Goal: Information Seeking & Learning: Check status

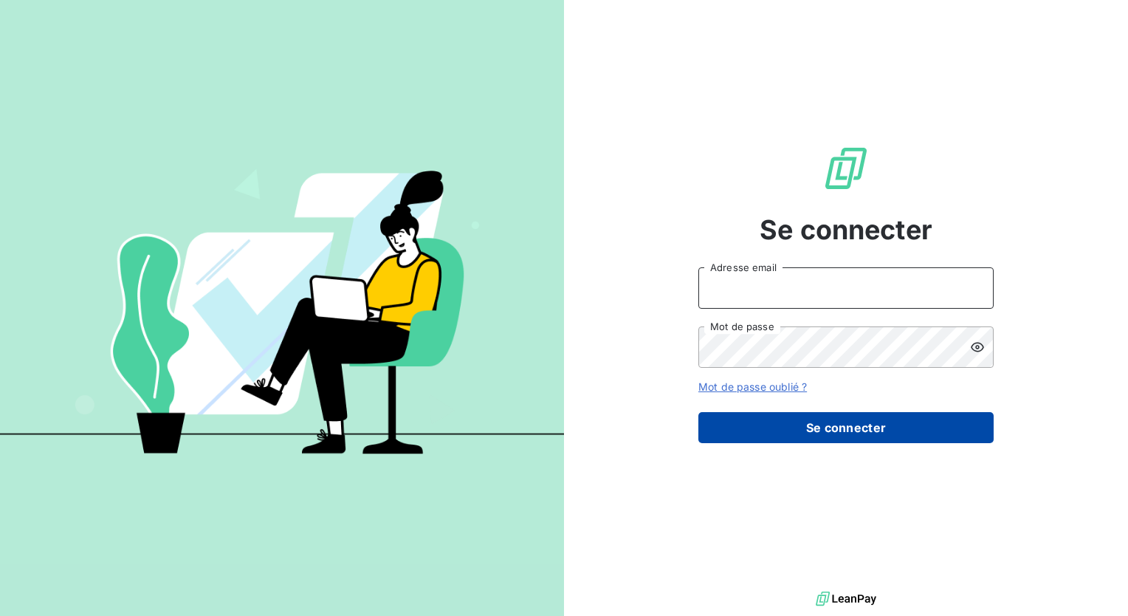
type input "[PERSON_NAME][EMAIL_ADDRESS][DOMAIN_NAME]"
click at [849, 424] on button "Se connecter" at bounding box center [845, 427] width 295 height 31
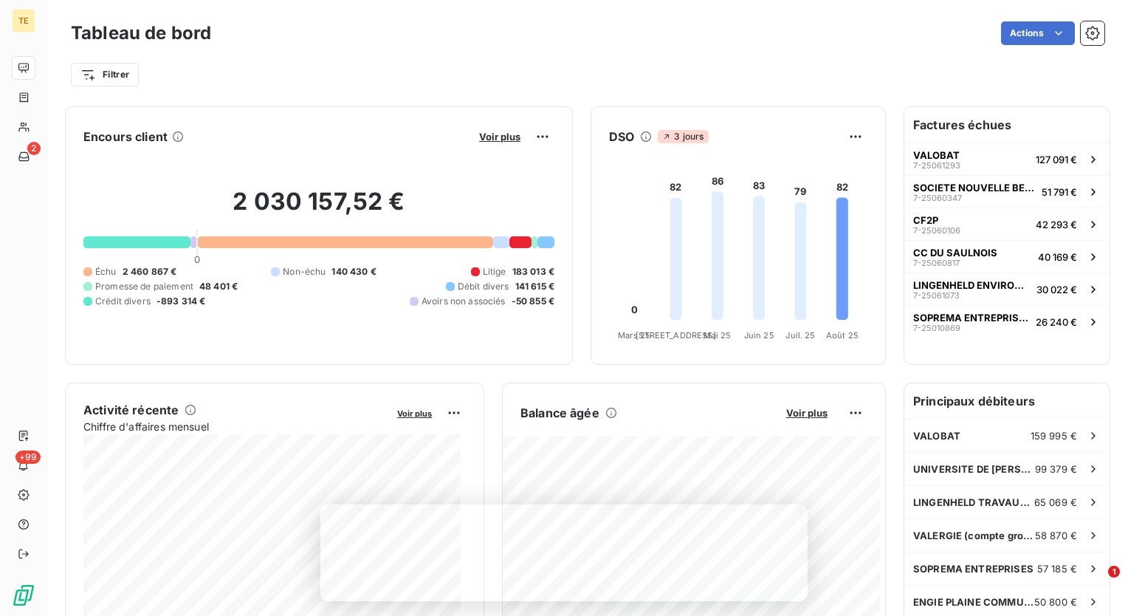
click at [571, 355] on div "Encours client Voir plus 2 030 157,52 € 0 Échu 2 460 867 € Non-échu 140 430 € L…" at bounding box center [475, 235] width 821 height 258
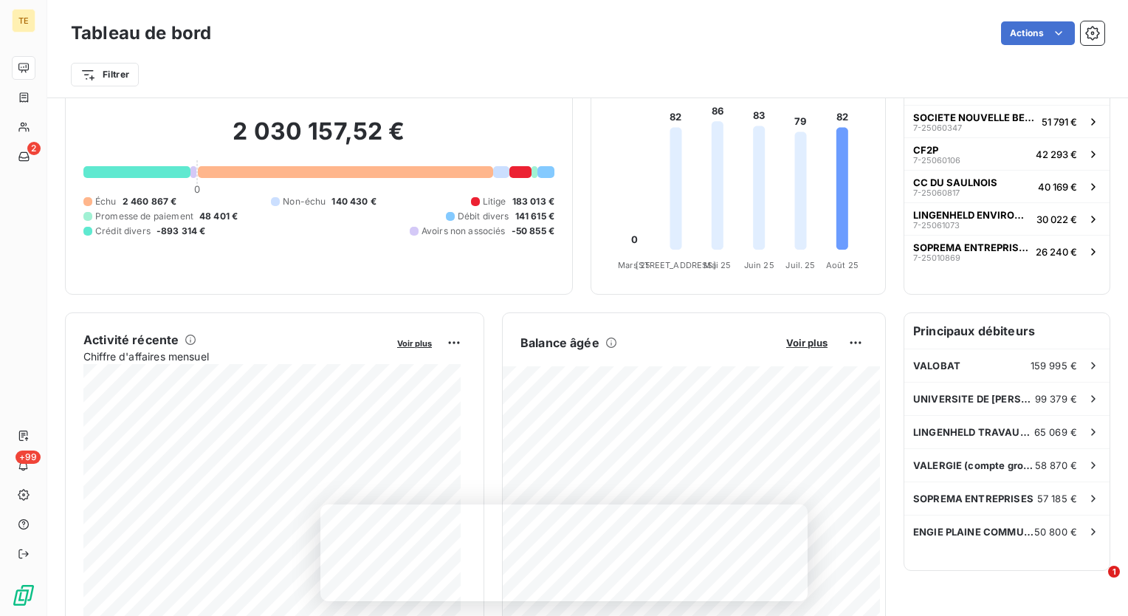
scroll to position [148, 0]
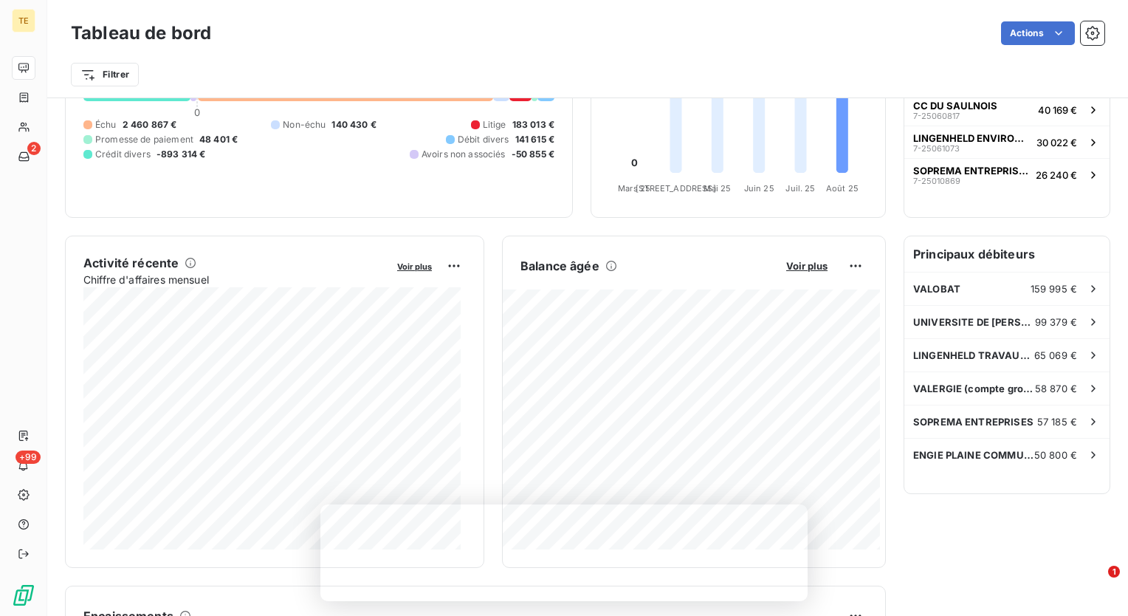
click at [492, 400] on div "Activité récente Chiffre d'affaires mensuel Voir plus Balance [PERSON_NAME] Voi…" at bounding box center [475, 402] width 821 height 332
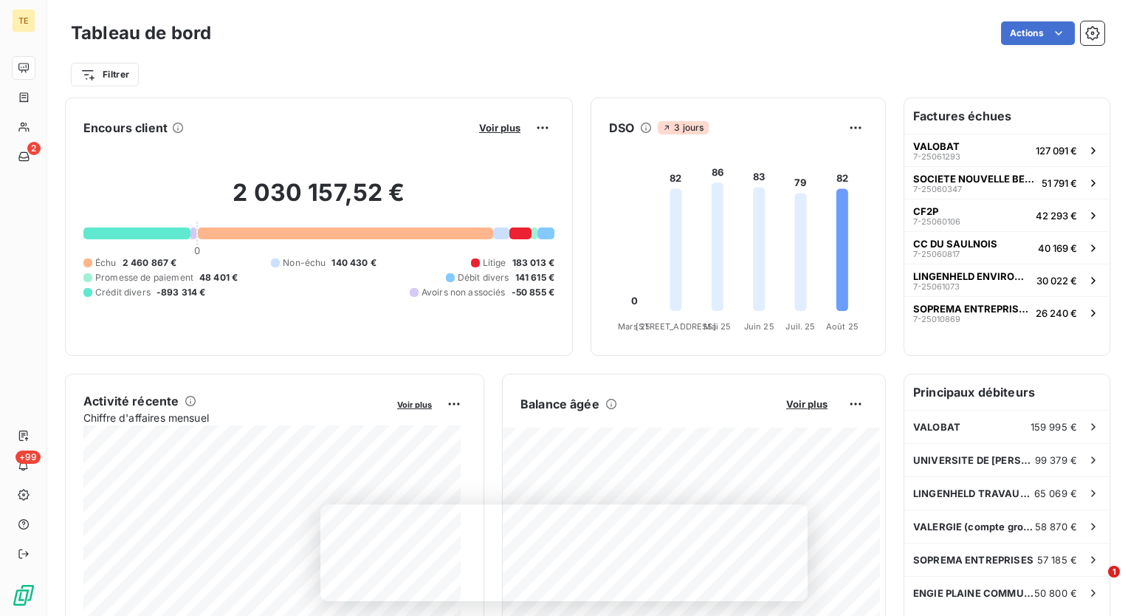
scroll to position [0, 0]
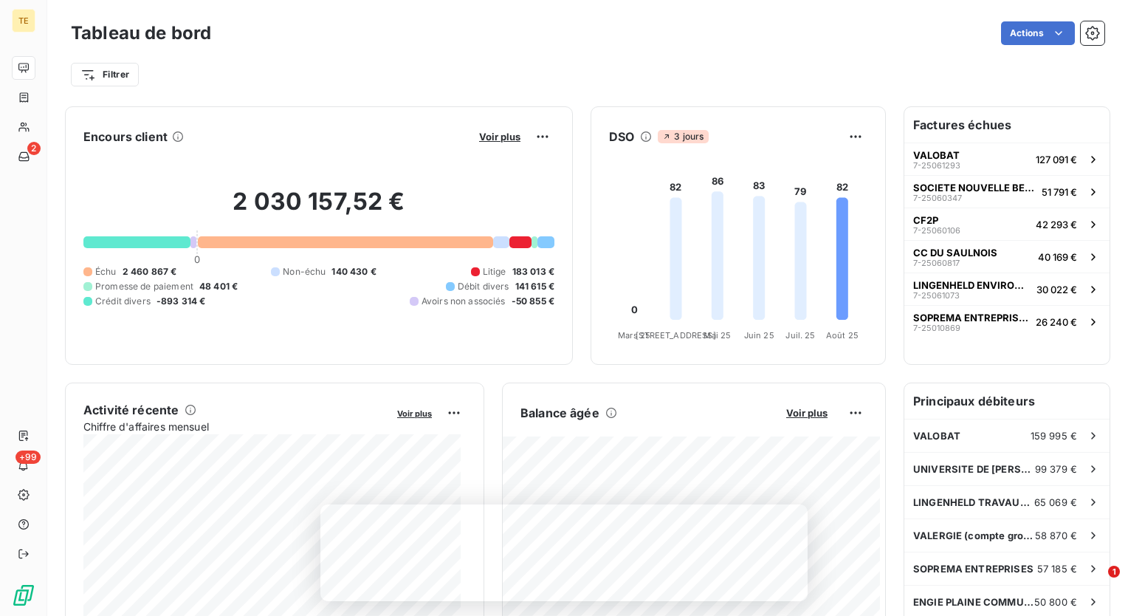
click at [924, 124] on h6 "Factures échues" at bounding box center [1006, 124] width 205 height 35
click at [988, 377] on div "Factures échues VALOBAT 7-25061293 127 091 € SOCIETE NOUVELLE BEHEM SNB 7-25060…" at bounding box center [1007, 586] width 207 height 958
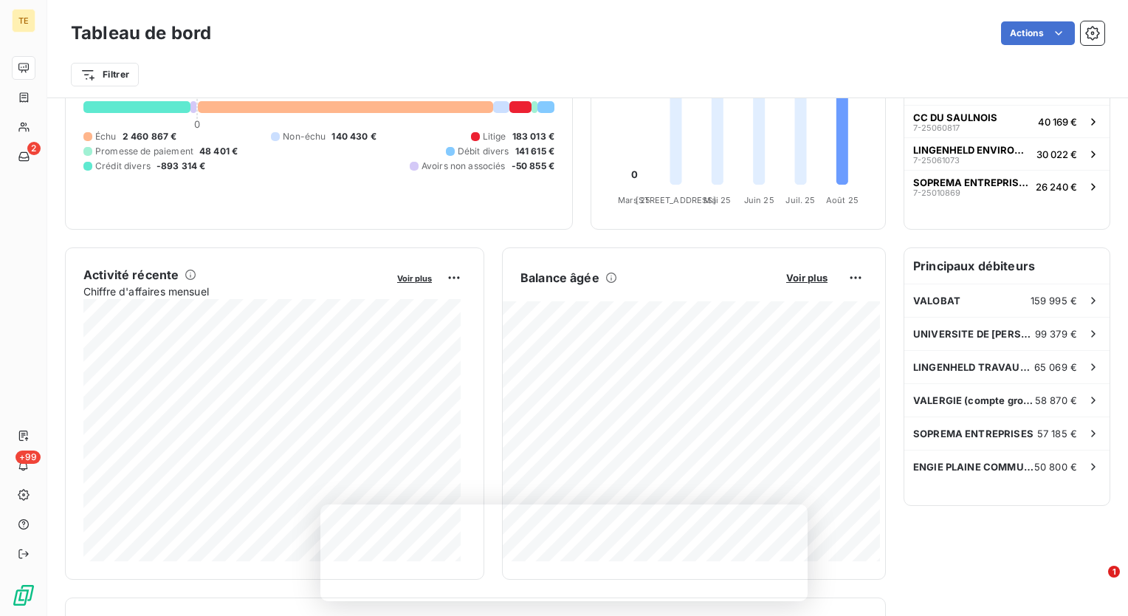
scroll to position [148, 0]
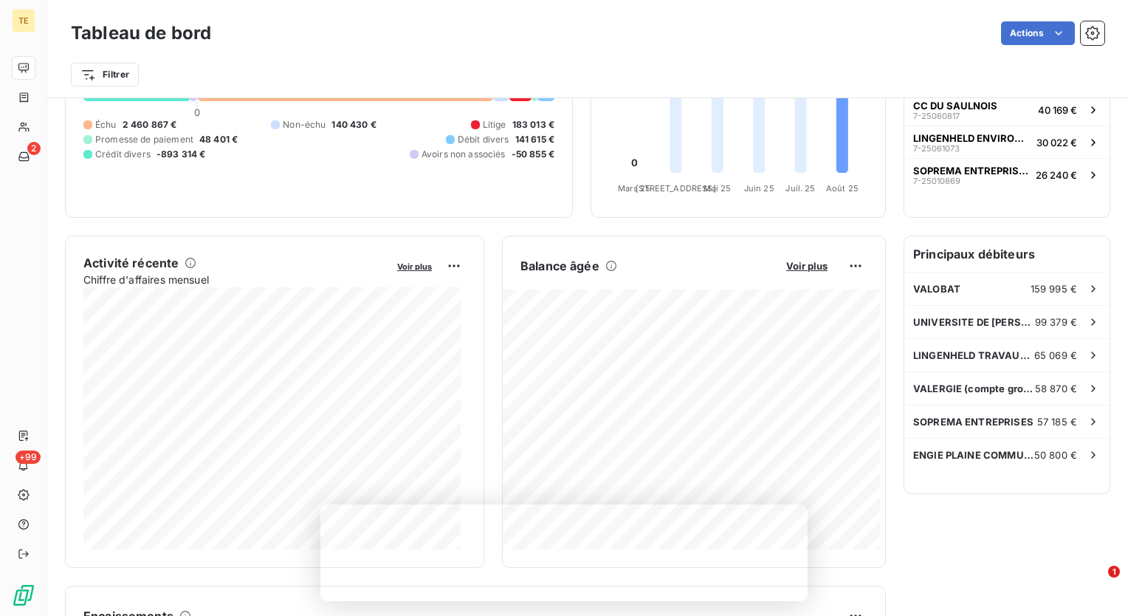
click at [948, 249] on h6 "Principaux débiteurs" at bounding box center [1006, 253] width 205 height 35
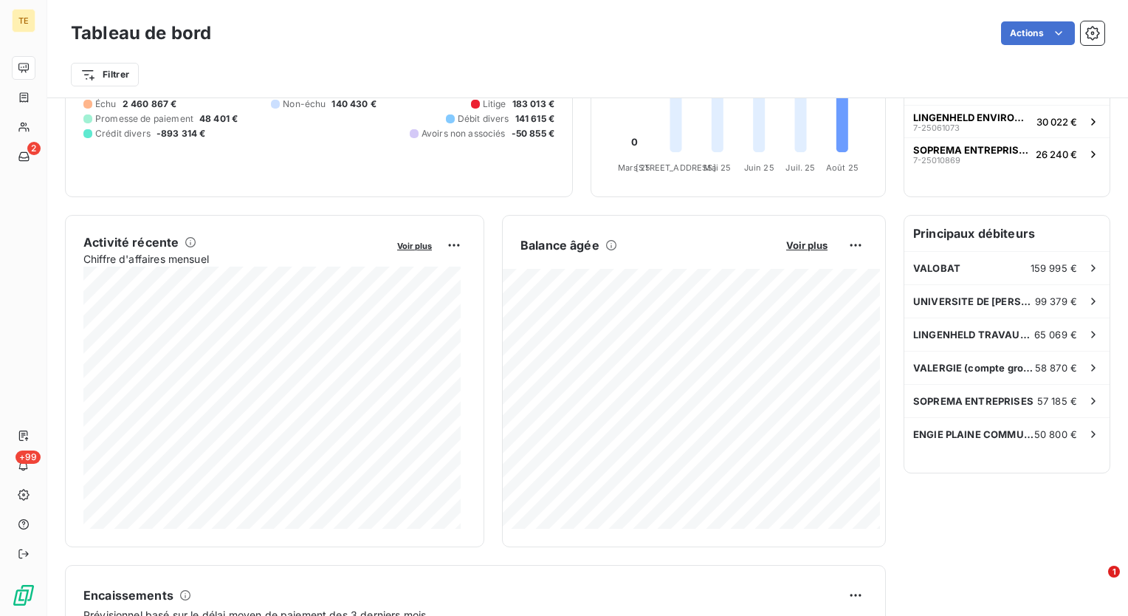
scroll to position [0, 0]
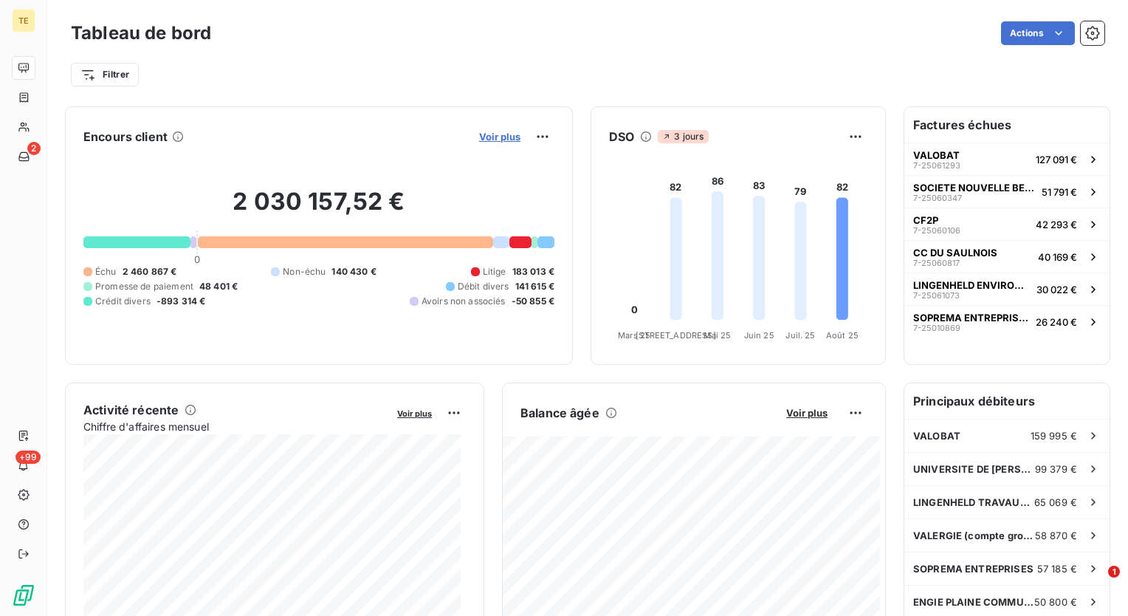
click at [492, 134] on span "Voir plus" at bounding box center [499, 137] width 41 height 12
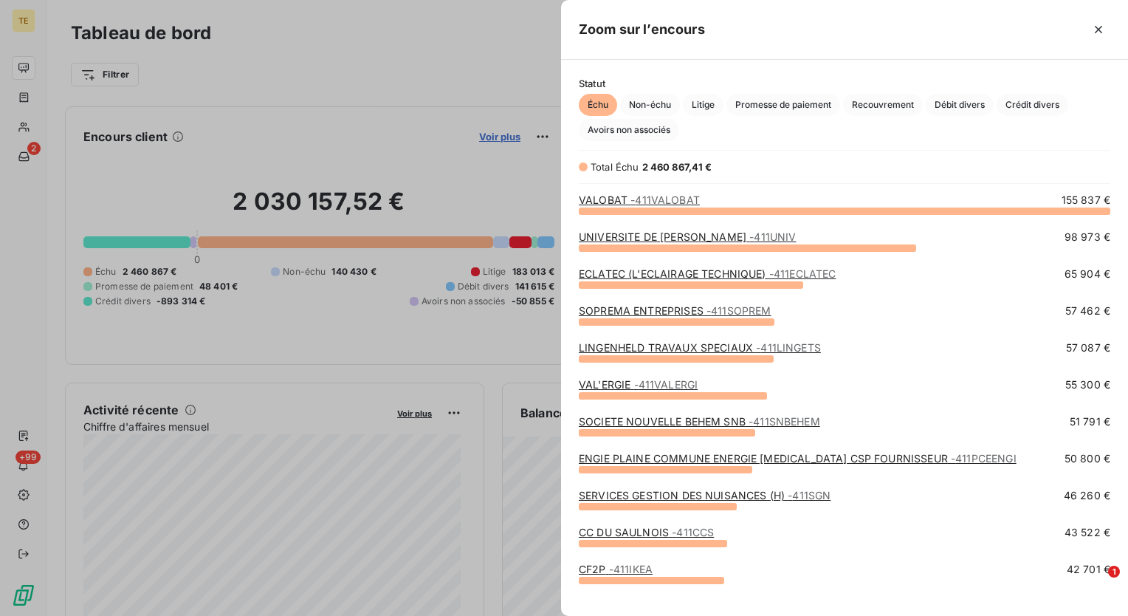
scroll to position [394, 555]
click at [688, 496] on link "SERVICES GESTION DES NUISANCES (H) - 411SGN" at bounding box center [705, 495] width 252 height 13
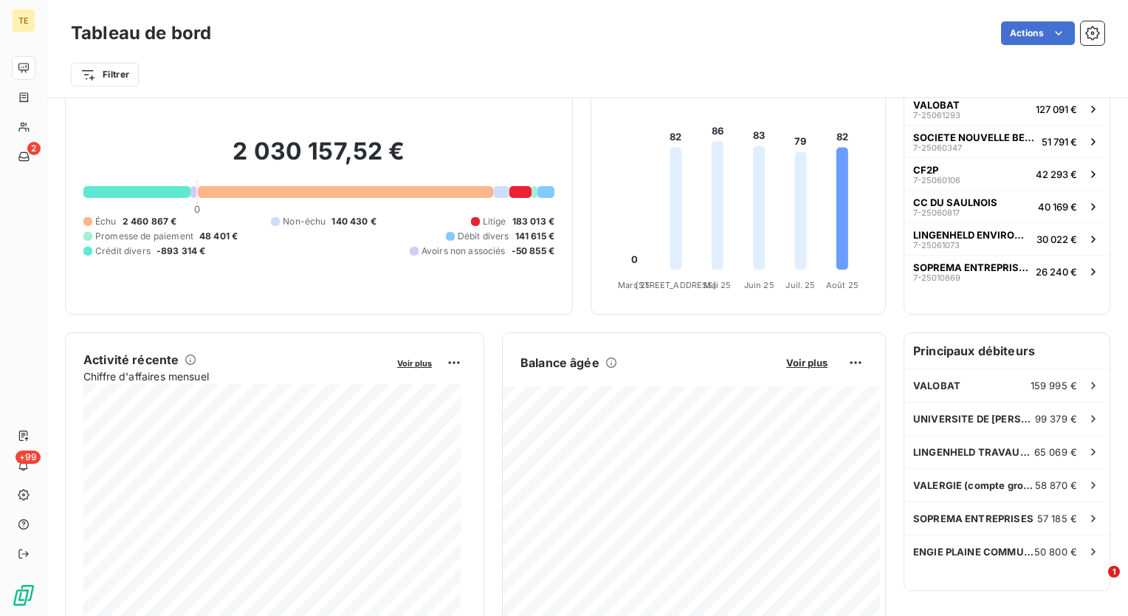
scroll to position [75, 0]
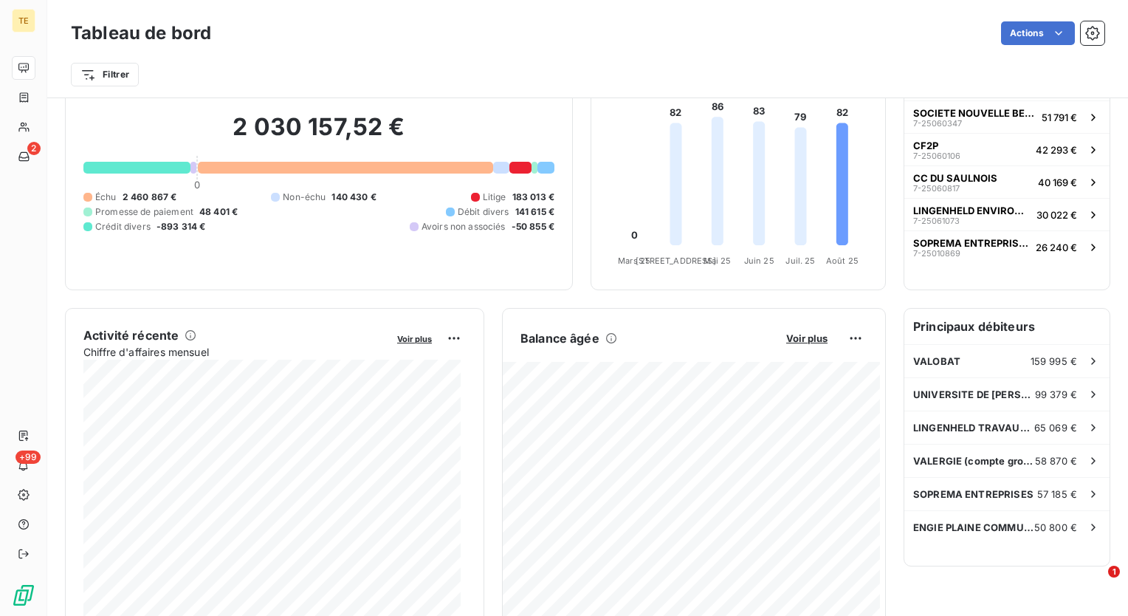
click at [880, 370] on div "Encours client Voir plus 2 030 157,52 € 0 Échu 2 460 867 € Non-échu 140 430 € L…" at bounding box center [587, 506] width 1081 height 967
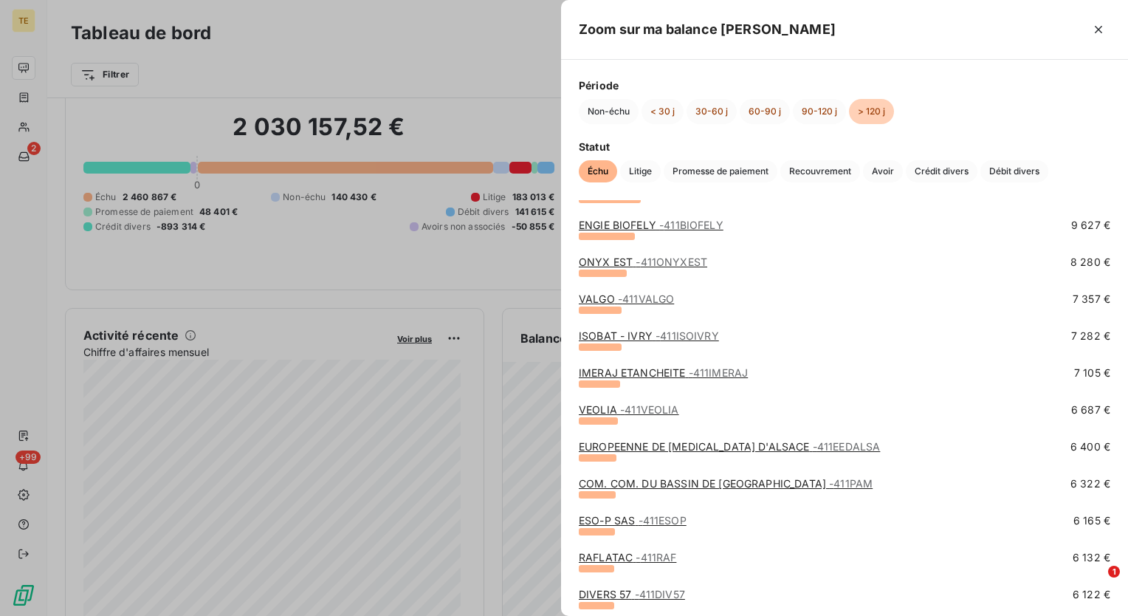
scroll to position [517, 0]
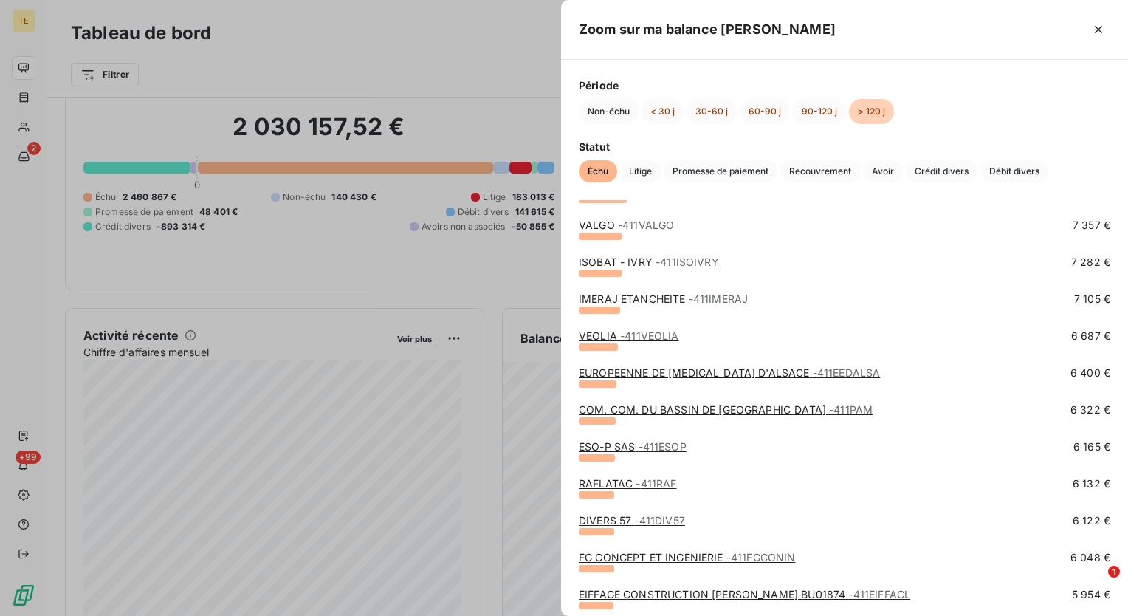
click at [628, 486] on link "RAFLATAC - 411RAF" at bounding box center [627, 483] width 97 height 13
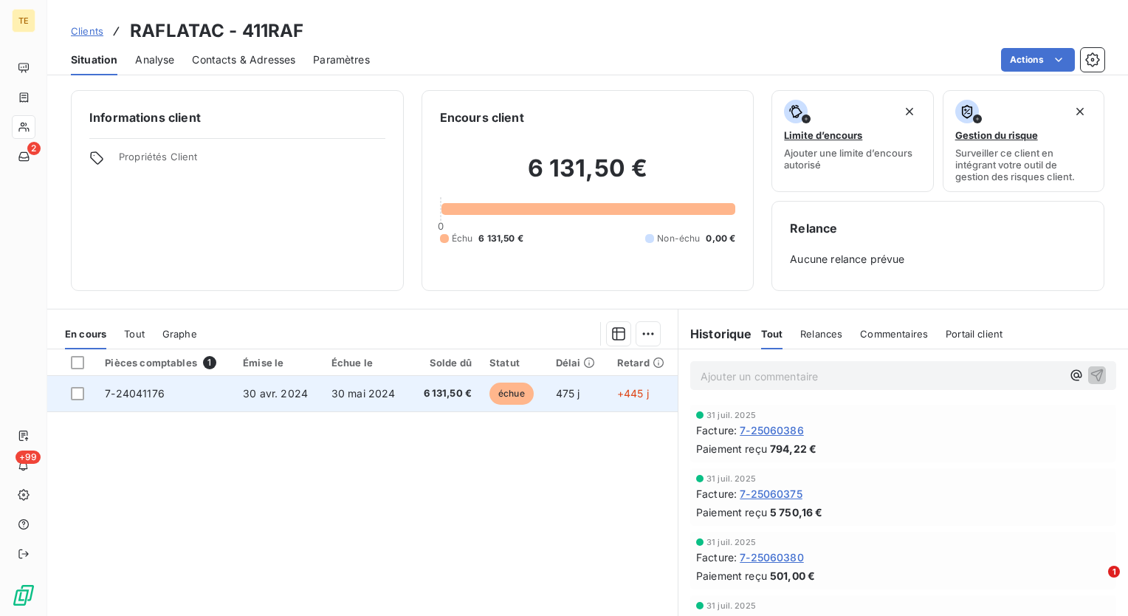
click at [430, 389] on span "6 131,50 €" at bounding box center [445, 393] width 53 height 15
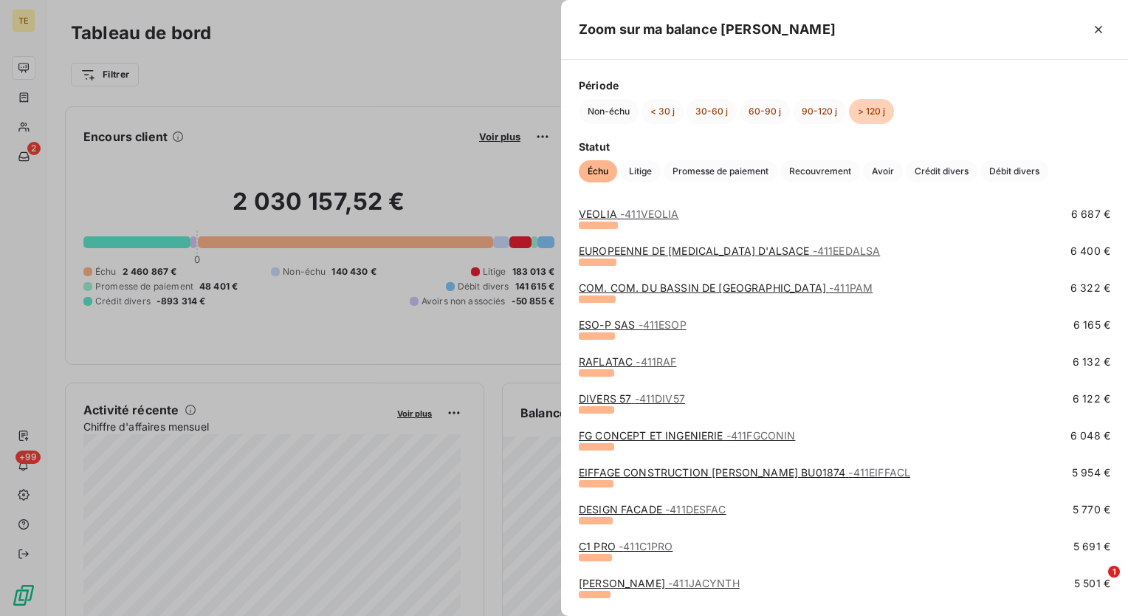
scroll to position [664, 0]
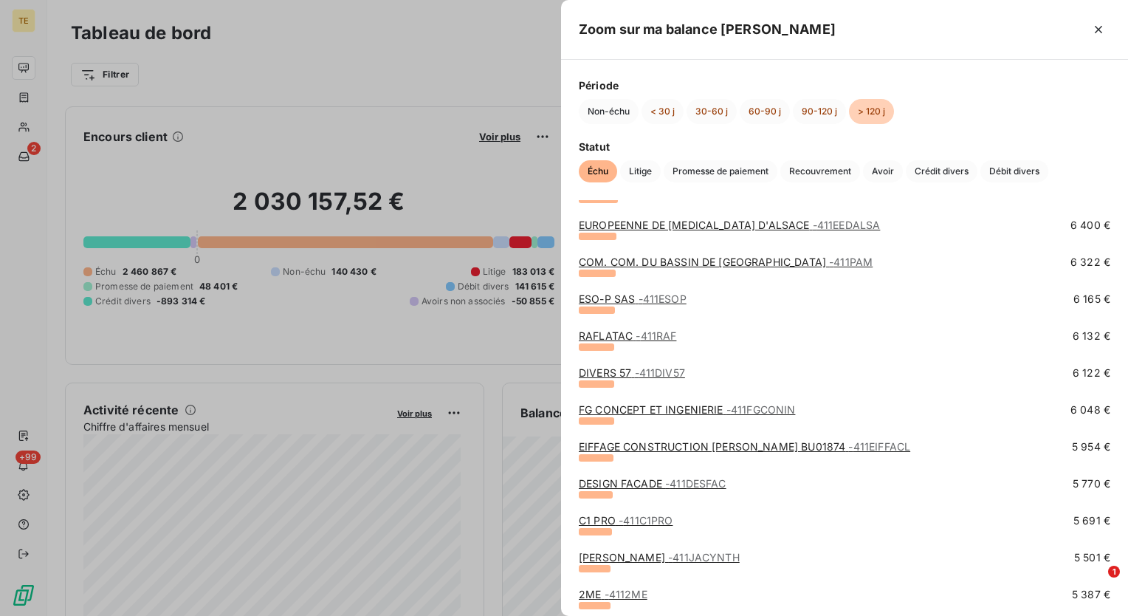
click at [660, 411] on link "FG CONCEPT ET INGENIERIE - 411FGCONIN" at bounding box center [687, 409] width 216 height 13
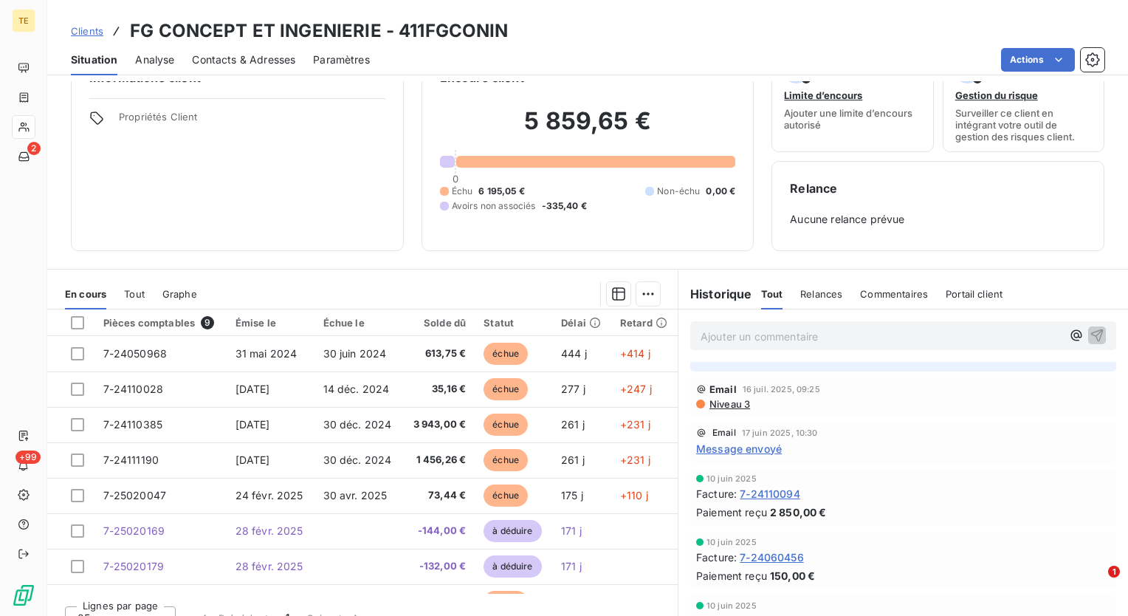
scroll to position [61, 0]
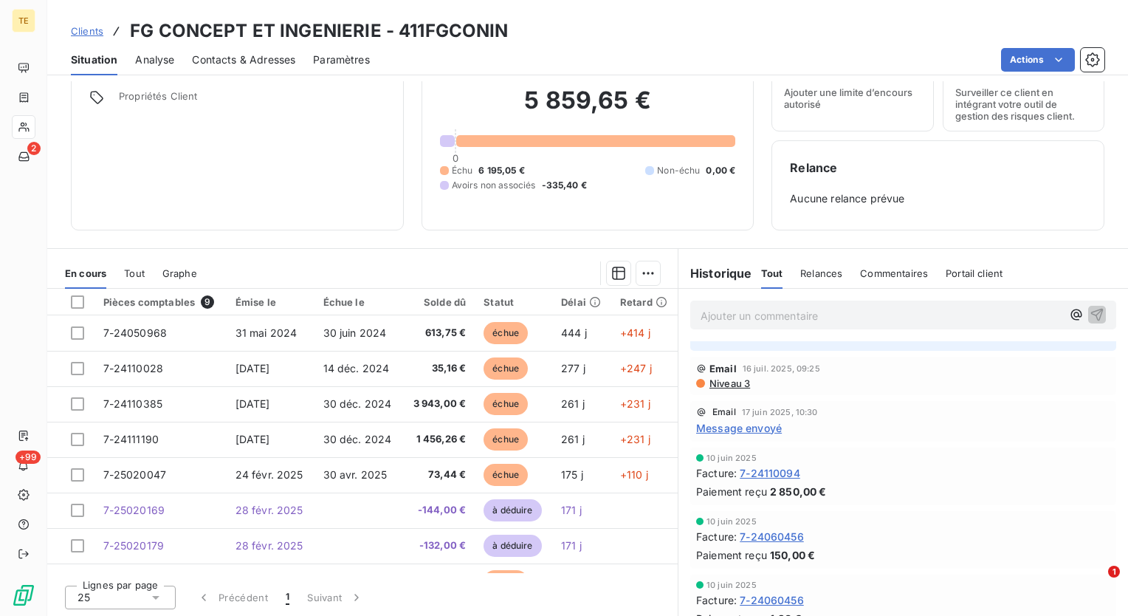
click at [975, 552] on div "Paiement reçu 150,00 €" at bounding box center [903, 555] width 414 height 16
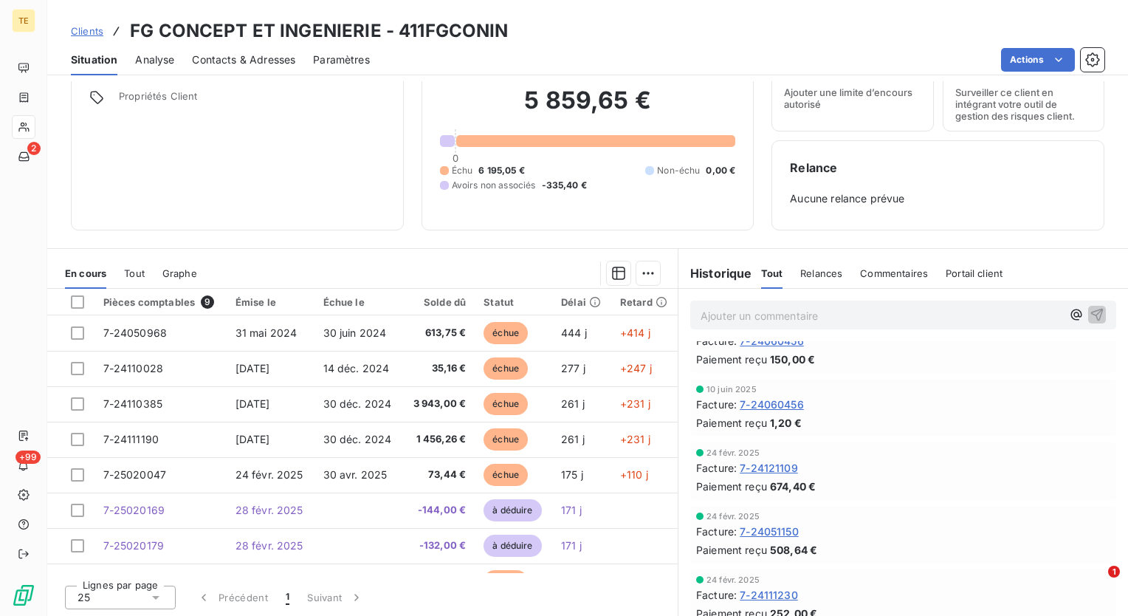
scroll to position [113, 0]
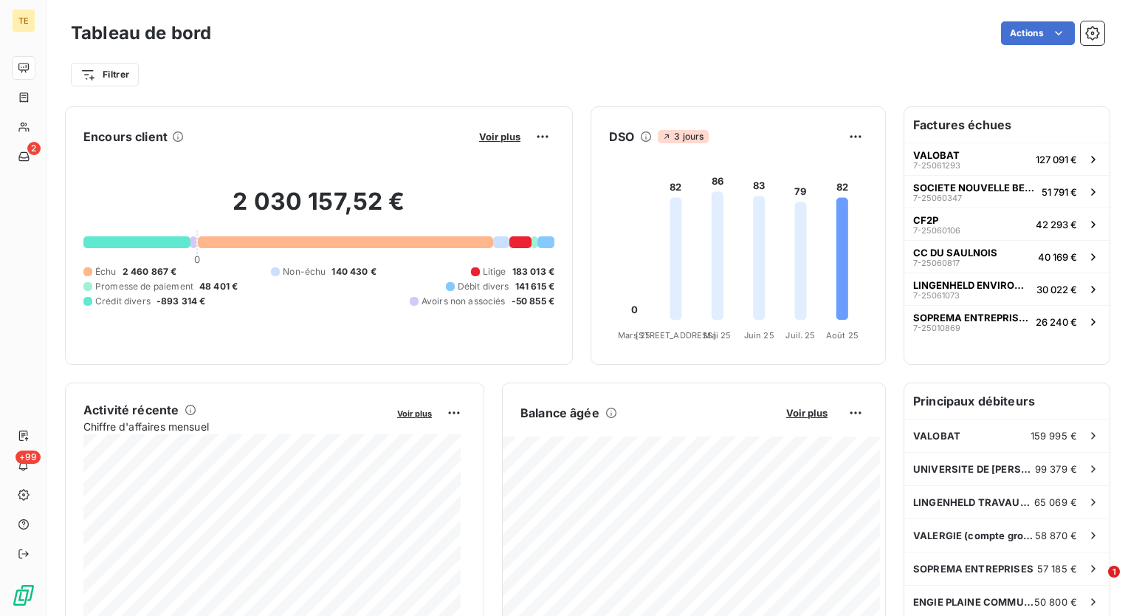
click at [930, 128] on h6 "Factures échues" at bounding box center [1006, 124] width 205 height 35
click at [788, 412] on span "Voir plus" at bounding box center [806, 413] width 41 height 12
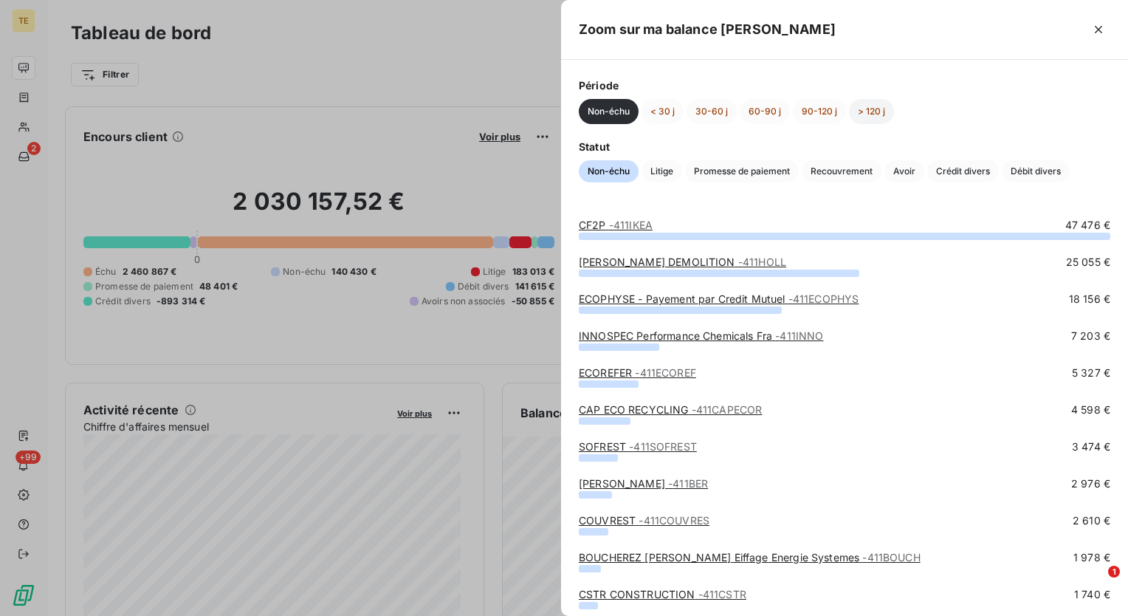
click at [871, 116] on button "> 120 j" at bounding box center [871, 111] width 45 height 25
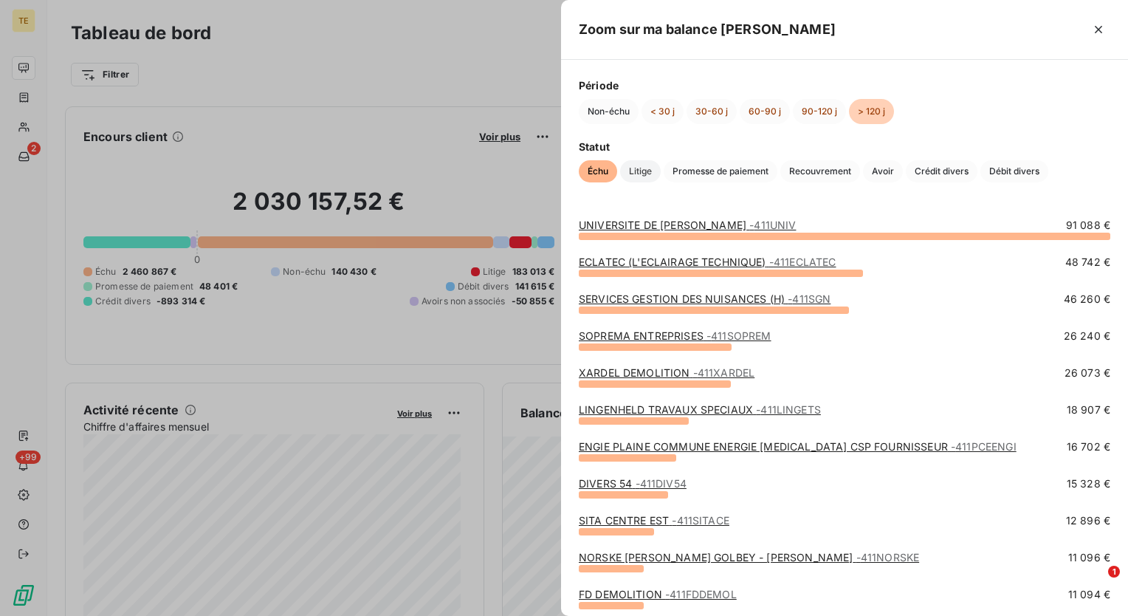
click at [647, 173] on span "Litige" at bounding box center [640, 171] width 41 height 22
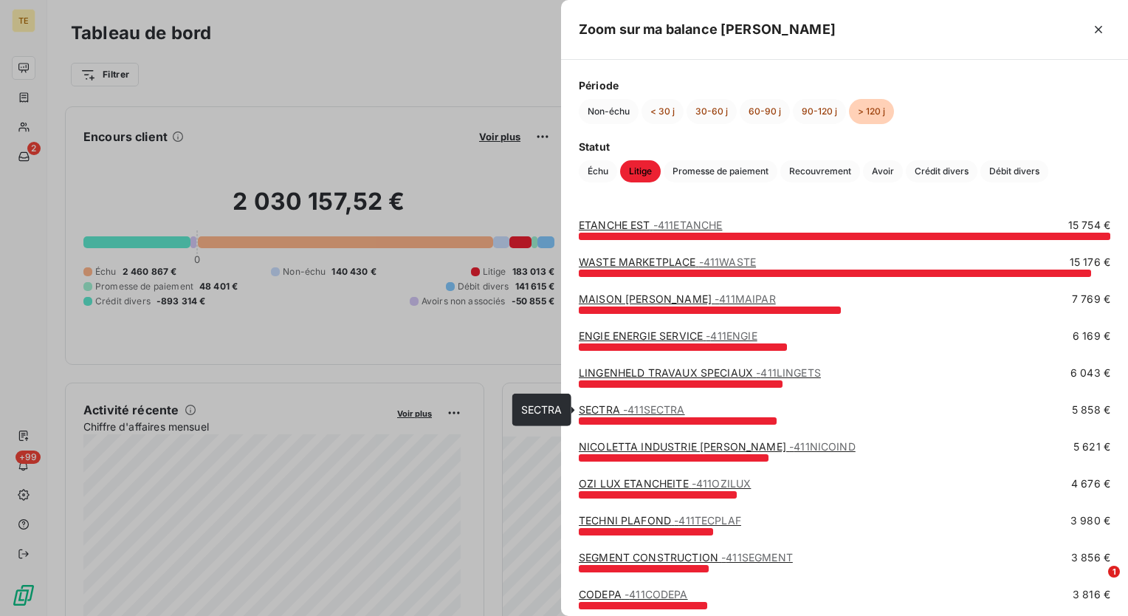
click at [641, 414] on span "- 411SECTRA" at bounding box center [654, 409] width 62 height 13
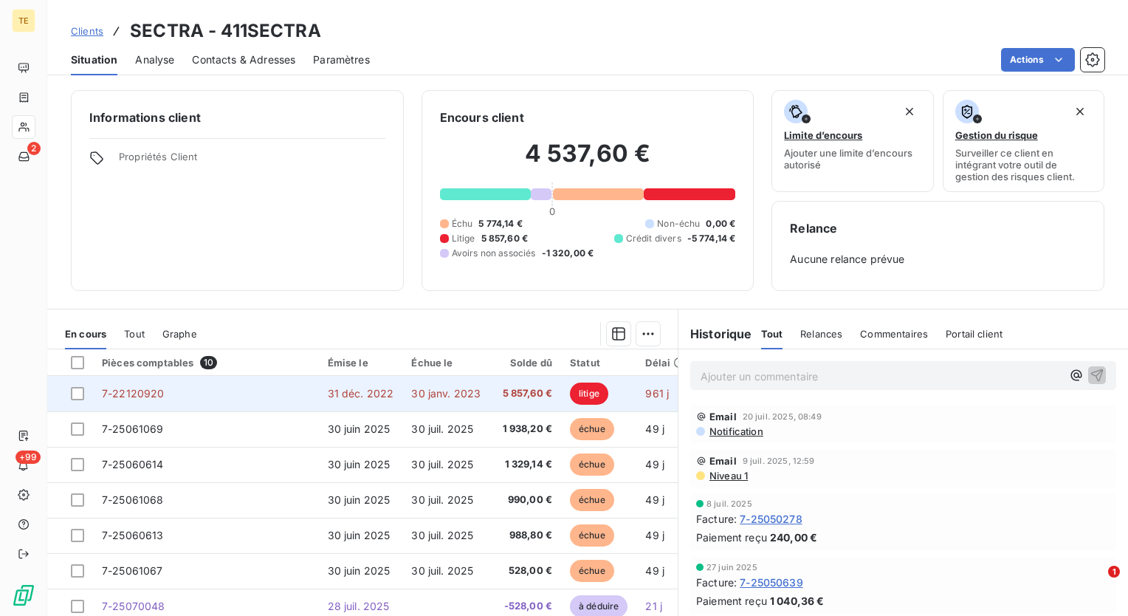
click at [491, 395] on td "5 857,60 €" at bounding box center [526, 393] width 72 height 35
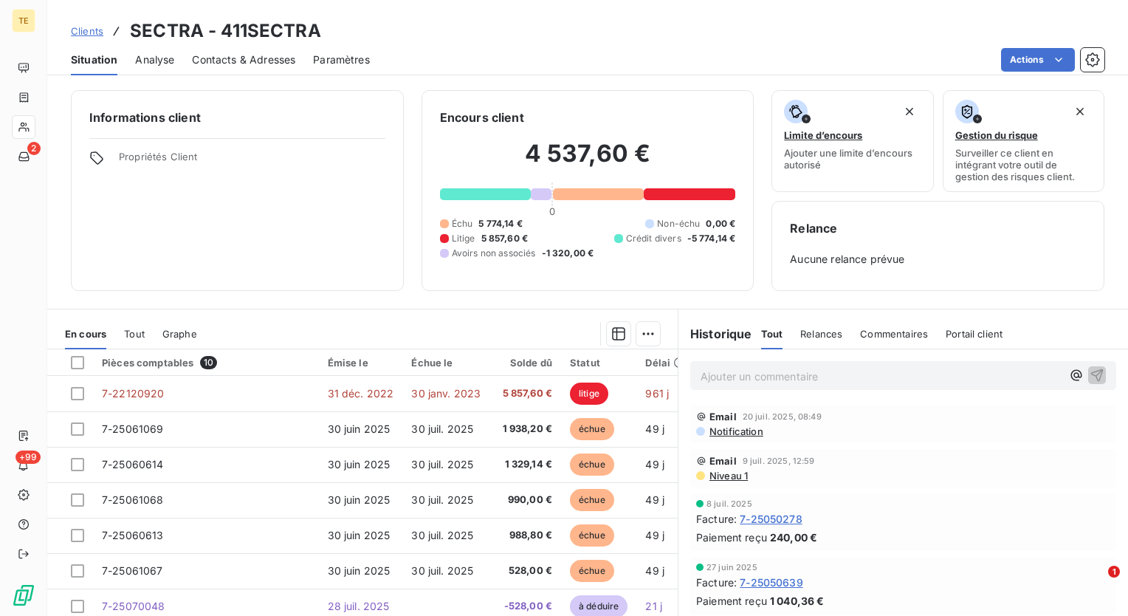
click at [679, 304] on div "Informations client Propriétés Client Encours client 4 537,60 € 0 Échu 5 774,14…" at bounding box center [587, 348] width 1081 height 535
